Goal: Browse casually: Explore the website without a specific task or goal

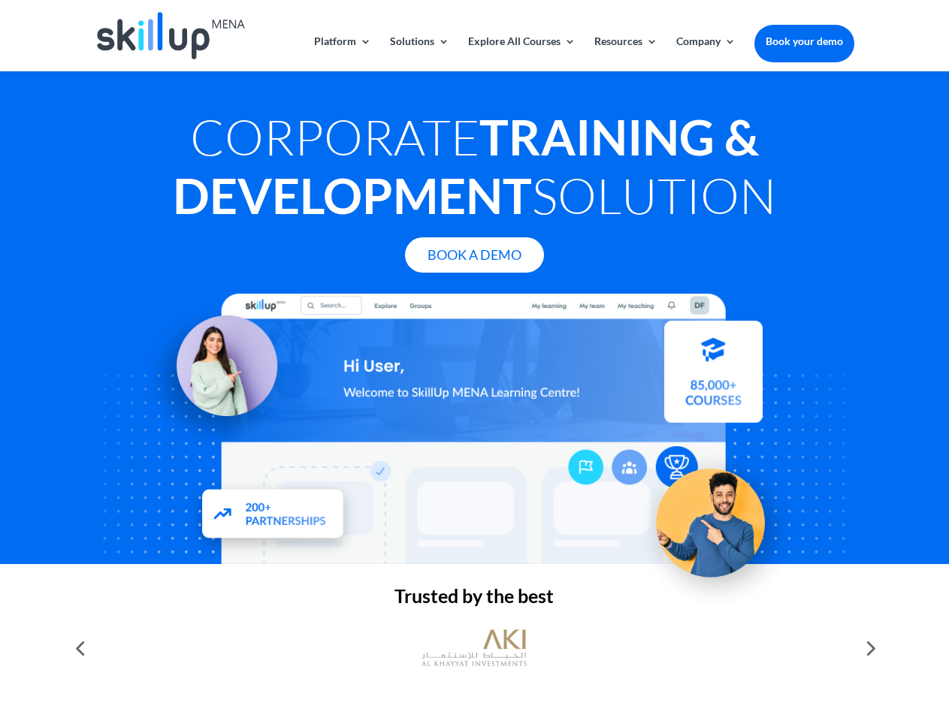
click at [474, 361] on div at bounding box center [474, 429] width 759 height 270
click at [418, 53] on link "Solutions" at bounding box center [419, 53] width 59 height 35
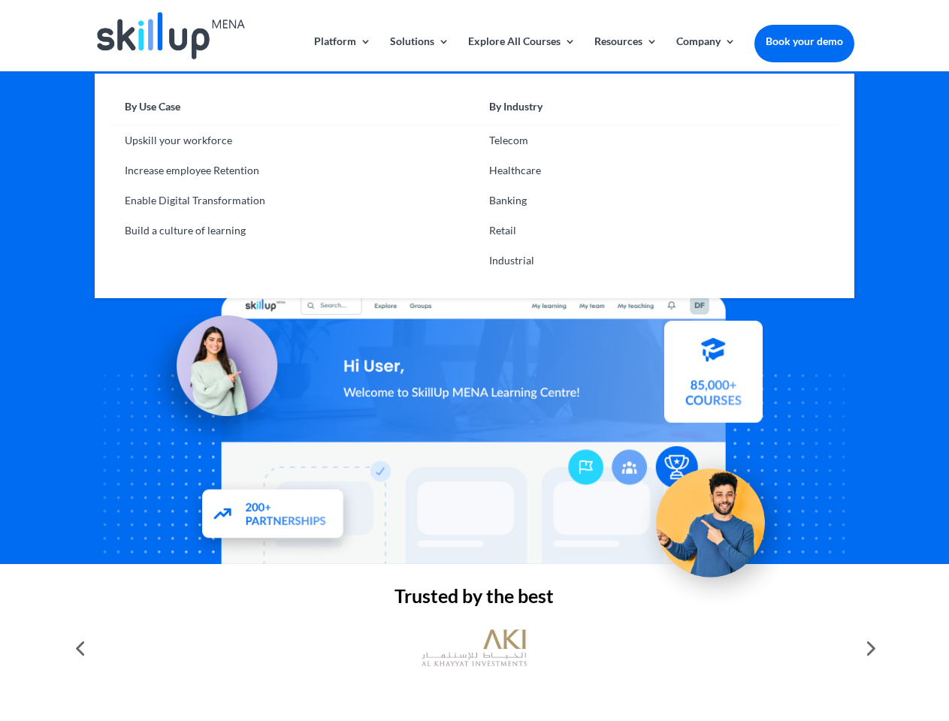
click at [521, 53] on link "Explore All Courses" at bounding box center [521, 53] width 107 height 35
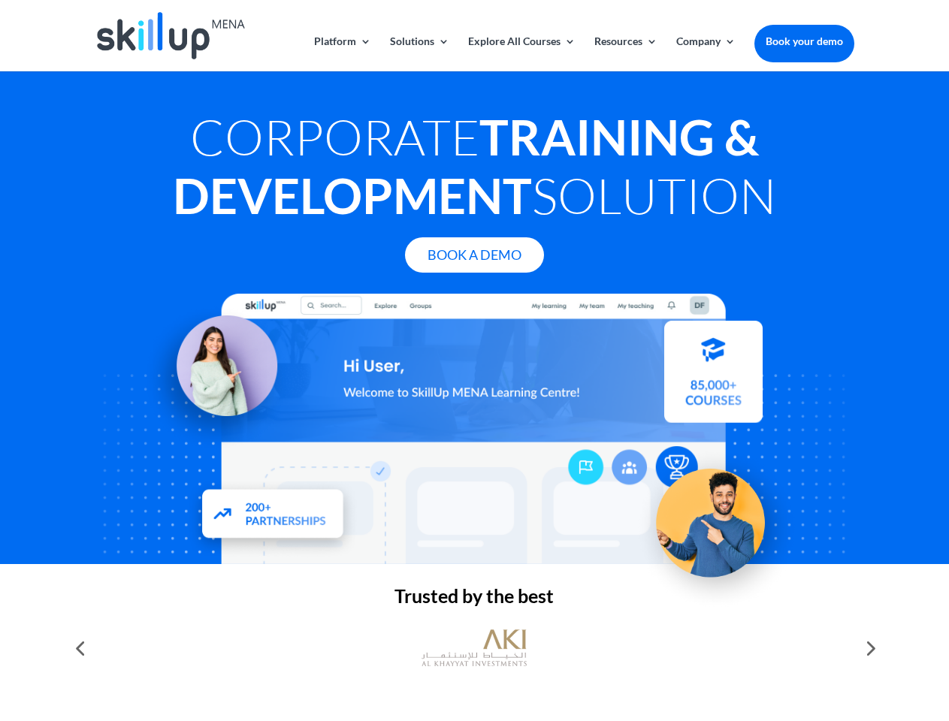
click at [624, 53] on link "Resources" at bounding box center [625, 53] width 63 height 35
click at [705, 53] on link "Company" at bounding box center [705, 53] width 59 height 35
click at [474, 648] on img at bounding box center [473, 648] width 105 height 53
